Goal: Information Seeking & Learning: Learn about a topic

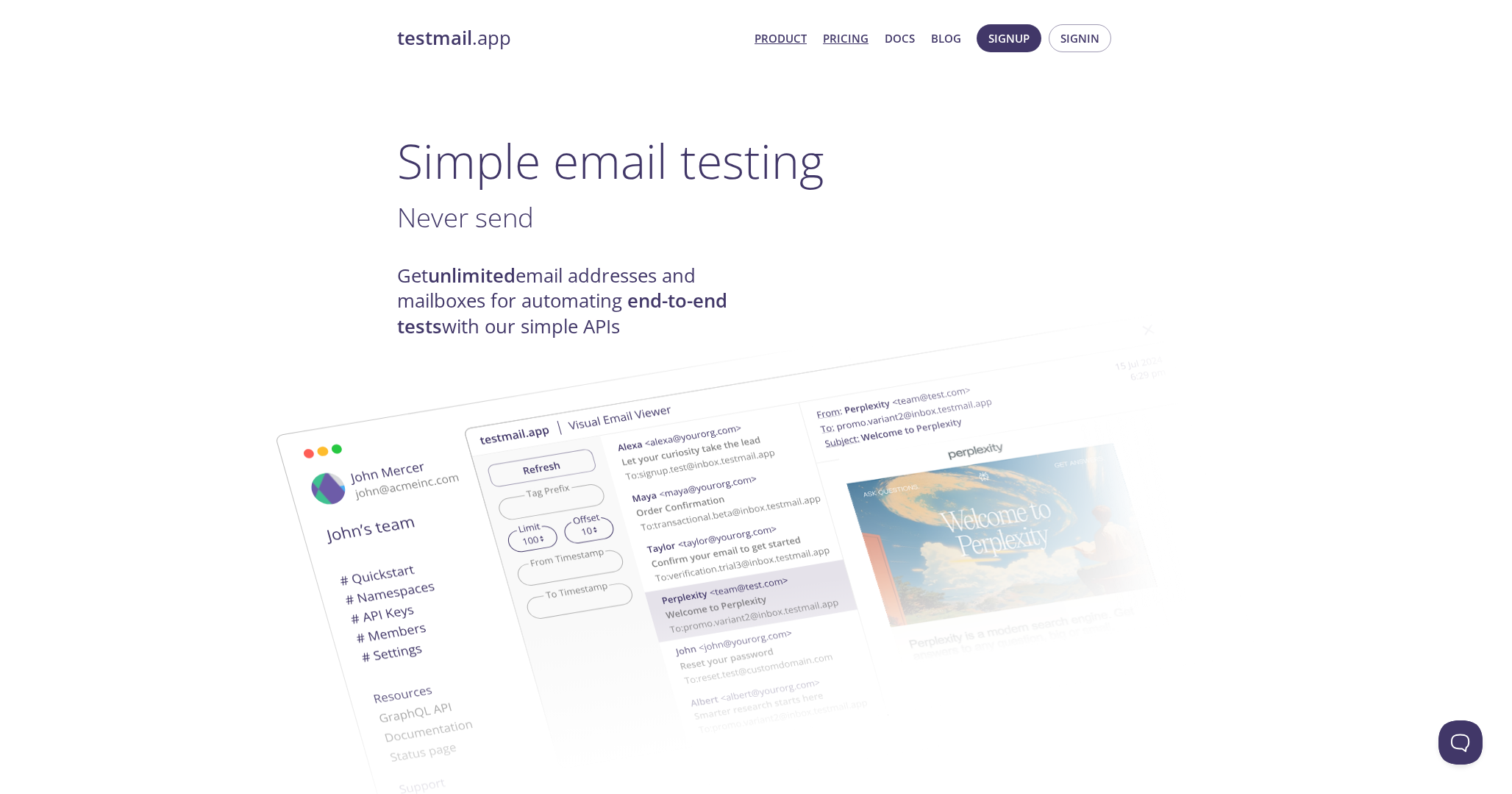
click at [860, 44] on link "Pricing" at bounding box center [845, 39] width 45 height 19
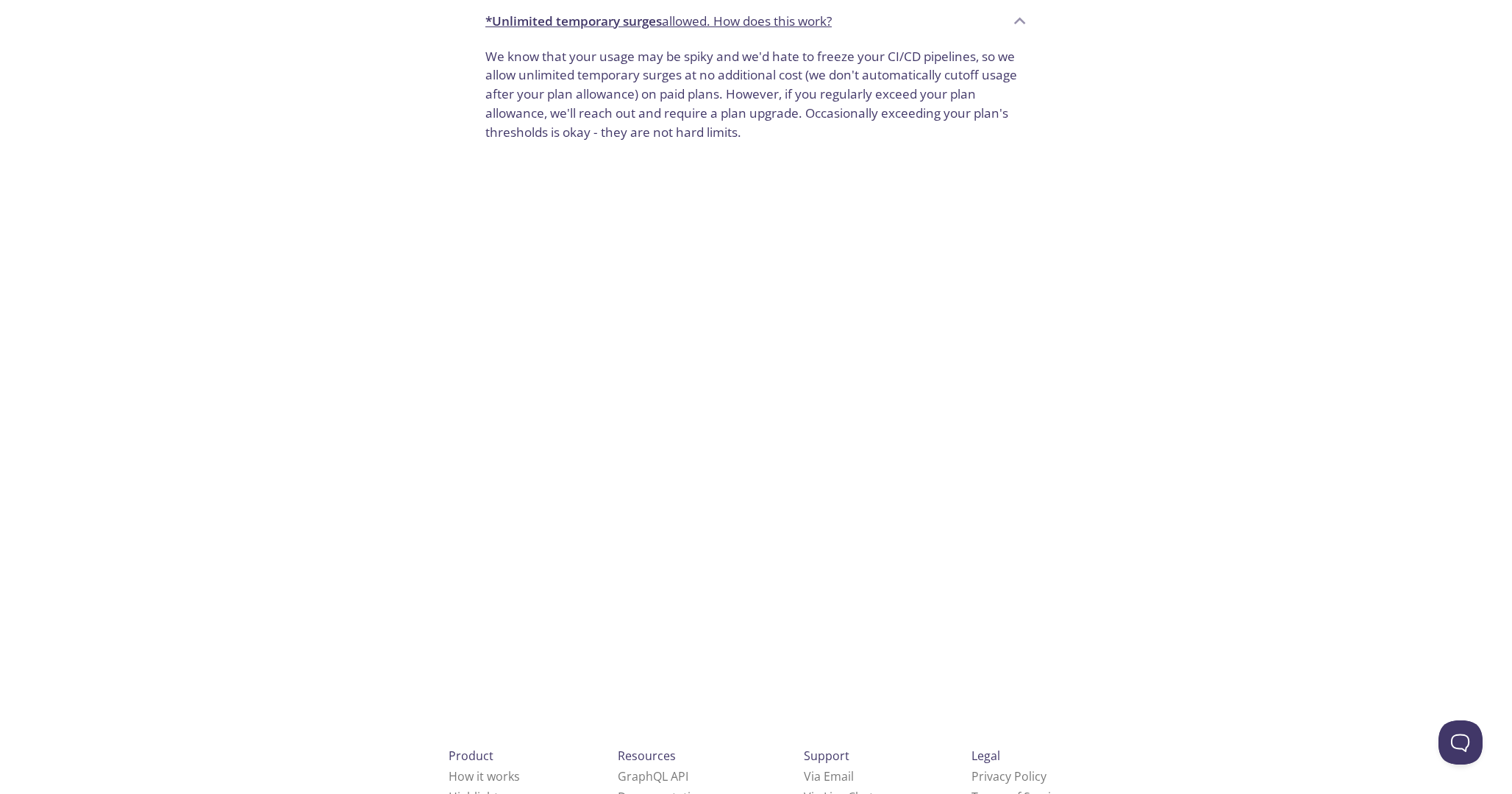
scroll to position [1010, 0]
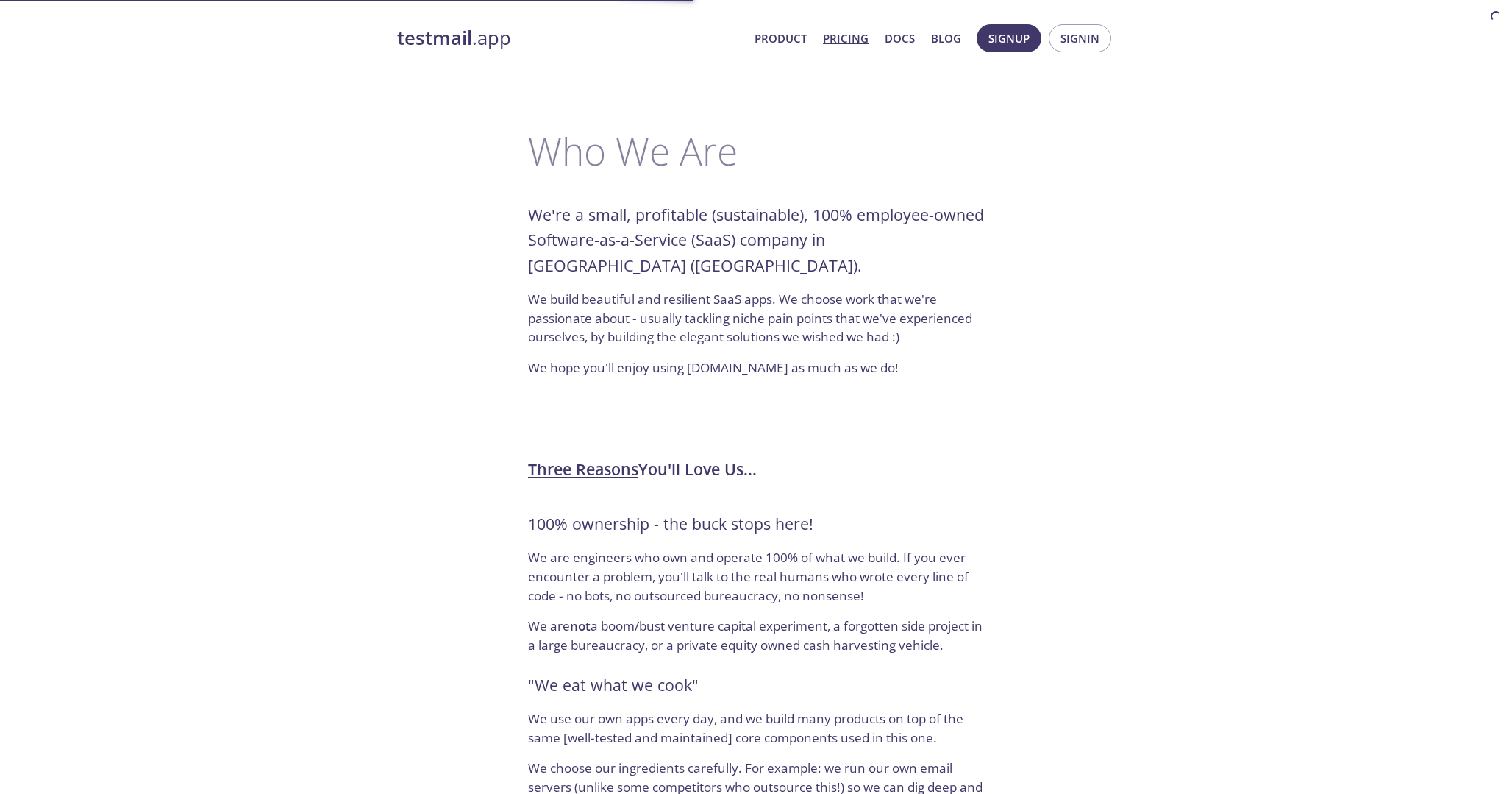
click at [856, 36] on link "Pricing" at bounding box center [845, 39] width 45 height 19
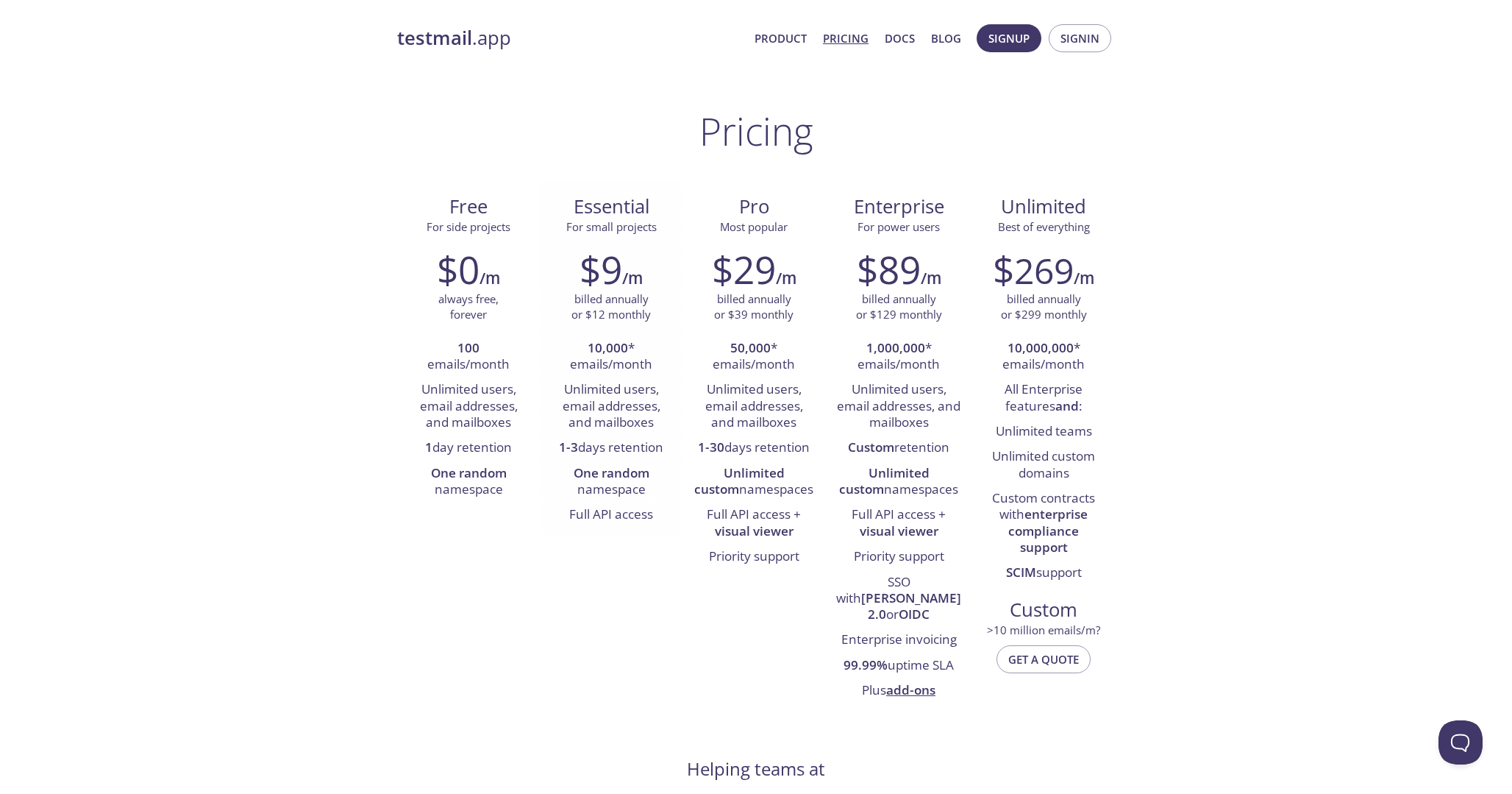
scroll to position [1, 0]
